Goal: Information Seeking & Learning: Learn about a topic

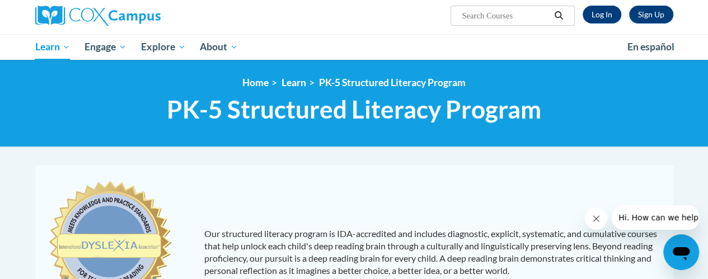
scroll to position [46, 0]
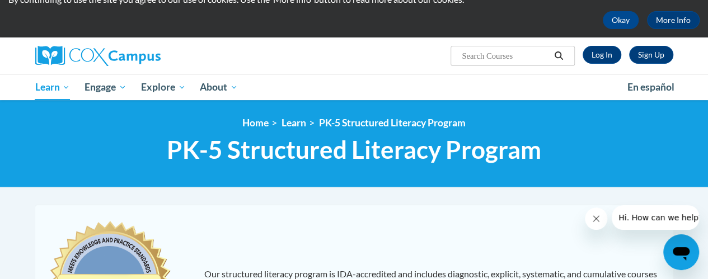
drag, startPoint x: 0, startPoint y: 0, endPoint x: 716, endPoint y: 35, distance: 717.0
click at [708, 35] on html "This site uses cookies to help improve your learning experience. By continuing …" at bounding box center [354, 93] width 708 height 279
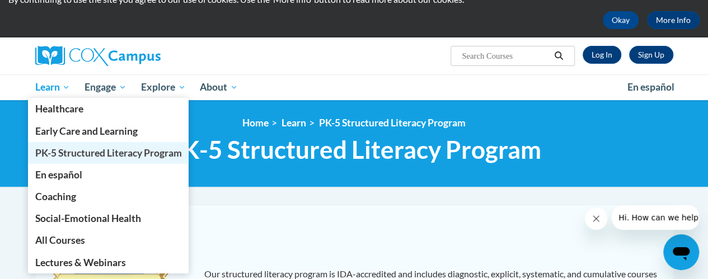
click at [71, 158] on span "PK-5 Structured Literacy Program" at bounding box center [108, 153] width 147 height 12
